Goal: Find specific page/section: Find specific page/section

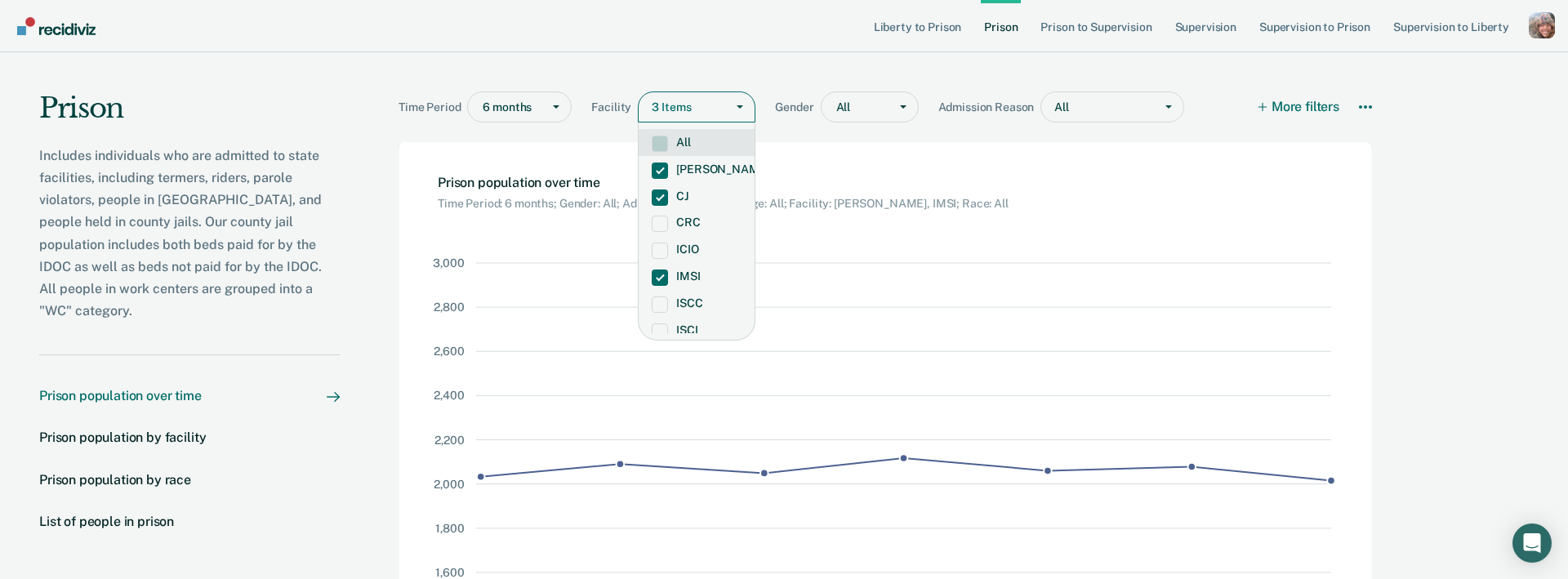
click at [1372, 102] on main "Time Period 6 months Facility option IMSI, selected. All, 1 of 17. 17 results a…" at bounding box center [888, 362] width 1097 height 618
click at [1366, 110] on icon "More options" at bounding box center [1364, 106] width 13 height 13
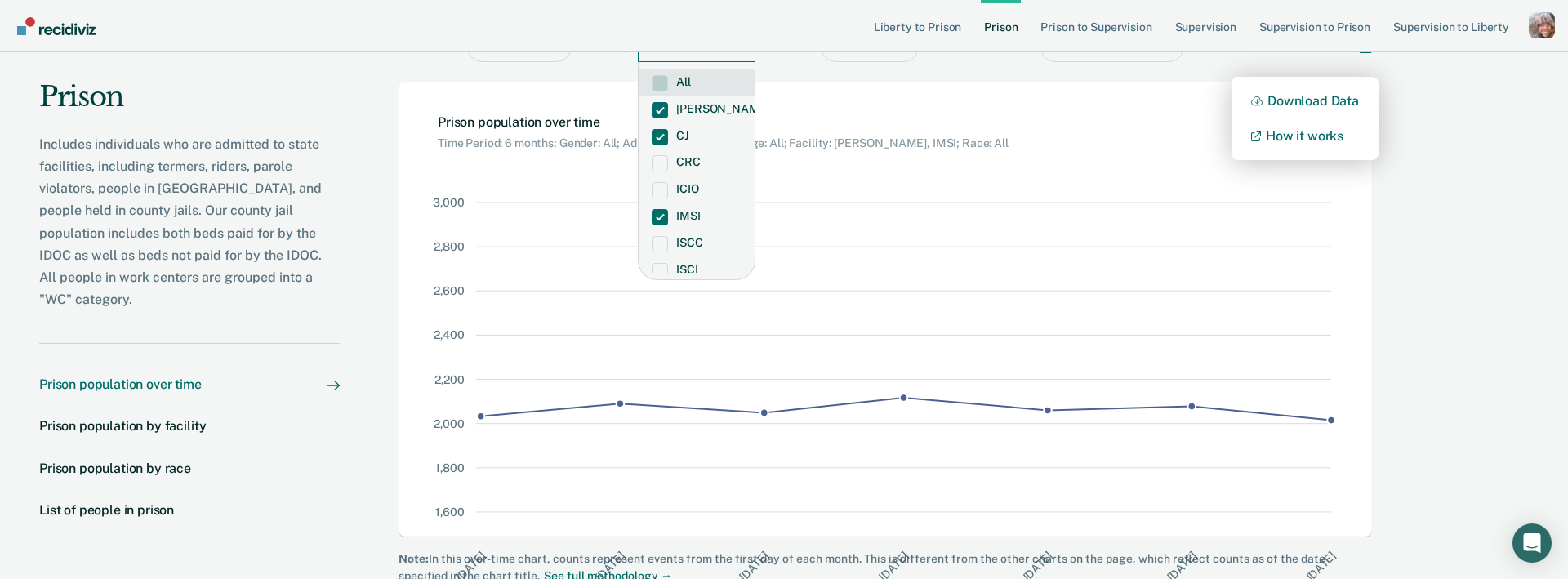
scroll to position [58, 0]
click at [1425, 131] on main "Time Period 6 months Facility option IMSI, selected. All, 1 of 17. 17 results a…" at bounding box center [888, 303] width 1097 height 618
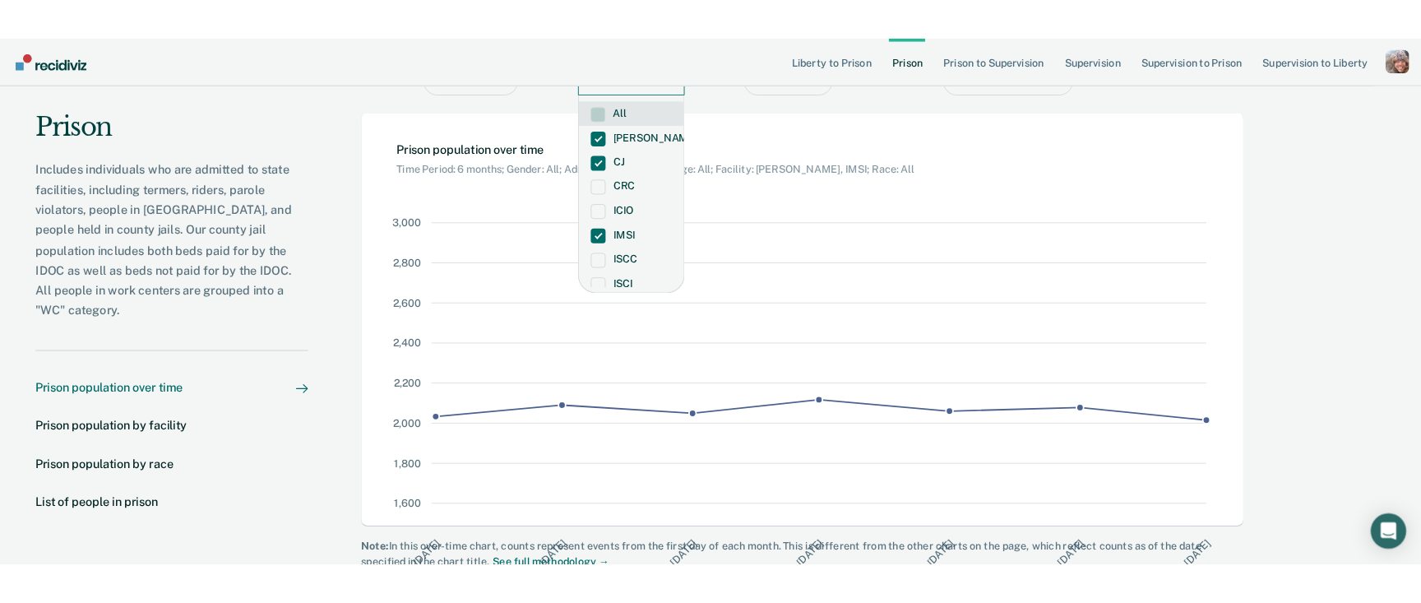
scroll to position [0, 0]
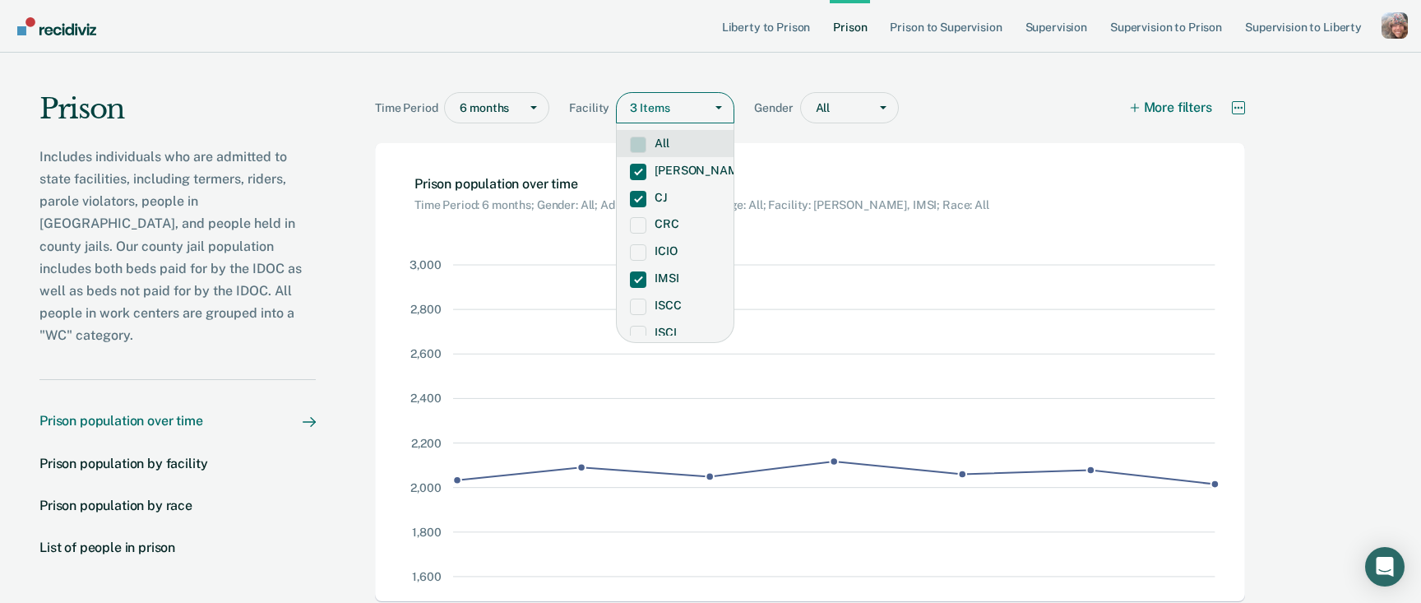
click at [1233, 106] on icon "More options" at bounding box center [1238, 107] width 13 height 13
click at [1276, 113] on main "Time Period 6 months Facility option IMSI, selected. All, 1 of 17. 17 results a…" at bounding box center [813, 364] width 995 height 622
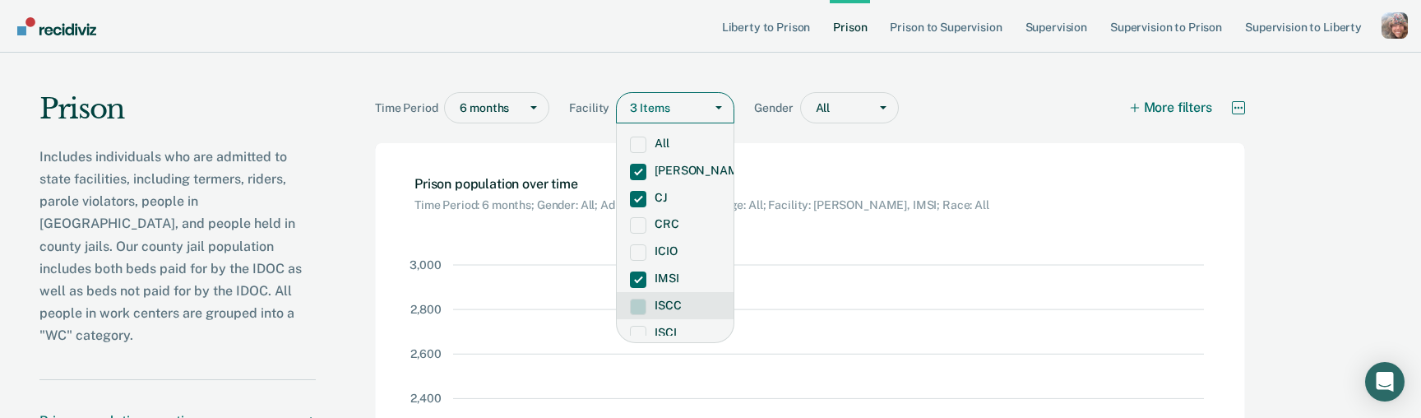
click at [1238, 102] on icon "More options" at bounding box center [1238, 107] width 13 height 13
